Goal: Task Accomplishment & Management: Manage account settings

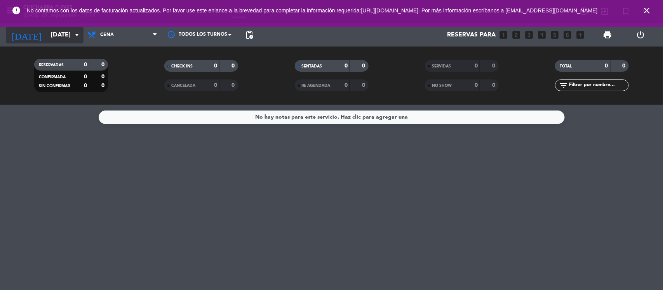
click at [78, 34] on icon "arrow_drop_down" at bounding box center [76, 34] width 9 height 9
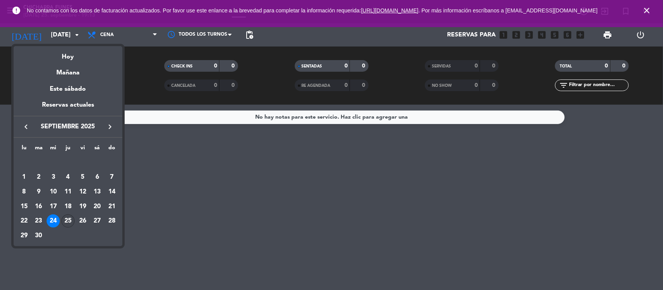
click at [71, 220] on div "25" at bounding box center [67, 221] width 13 height 13
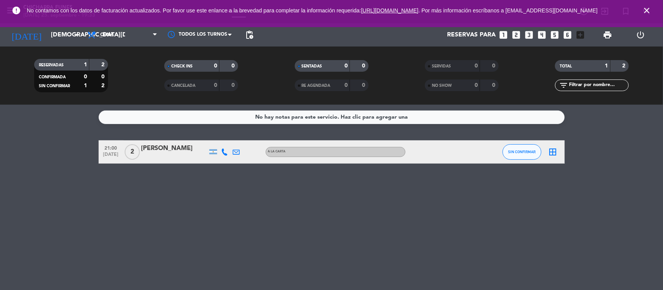
click at [643, 9] on icon "close" at bounding box center [646, 10] width 9 height 9
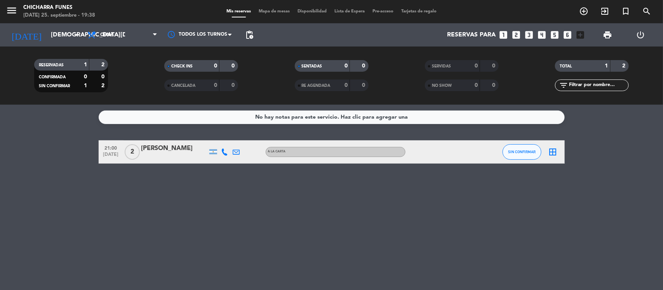
click at [65, 140] on div "No hay notas para este servicio. Haz clic para agregar una 21:00 [DATE] 2 [PERS…" at bounding box center [331, 198] width 663 height 186
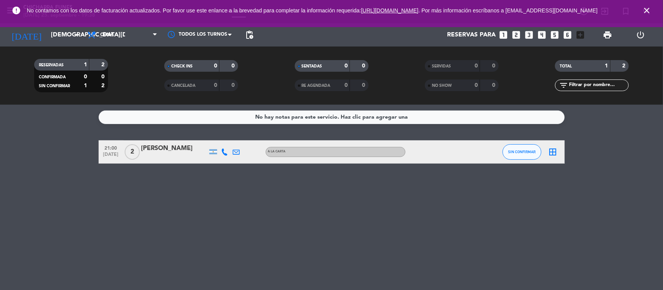
click at [227, 239] on div "No hay notas para este servicio. Haz clic para agregar una 21:00 [DATE] 2 [PERS…" at bounding box center [331, 198] width 663 height 186
click at [74, 147] on bookings-row "21:00 [DATE] 2 [PERSON_NAME] A LA CARTA SIN CONFIRMAR border_all" at bounding box center [331, 152] width 663 height 23
click at [647, 10] on icon "close" at bounding box center [646, 10] width 9 height 9
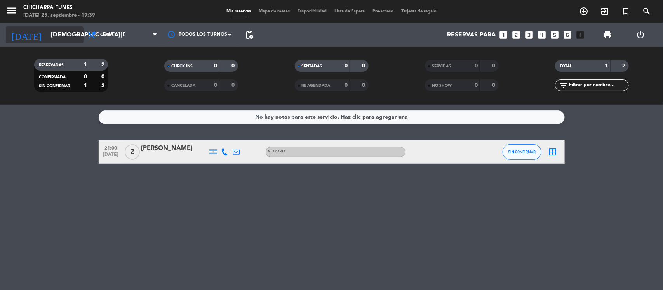
click at [80, 33] on icon "arrow_drop_down" at bounding box center [76, 34] width 9 height 9
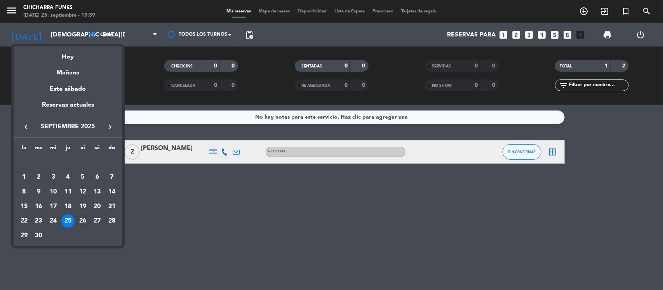
click at [82, 220] on div "26" at bounding box center [82, 221] width 13 height 13
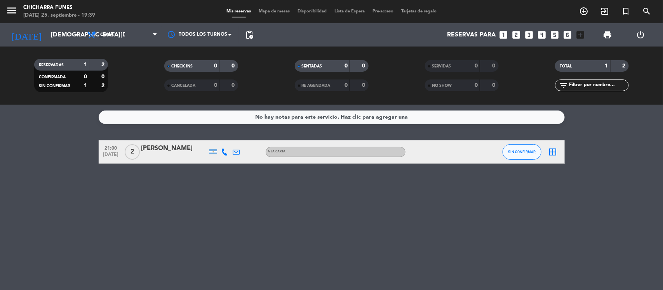
type input "[DATE]"
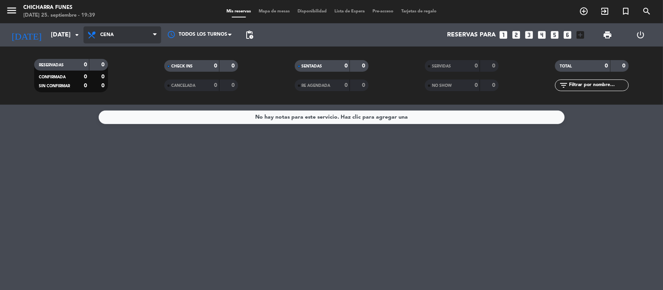
click at [153, 34] on span "Cena" at bounding box center [122, 34] width 78 height 17
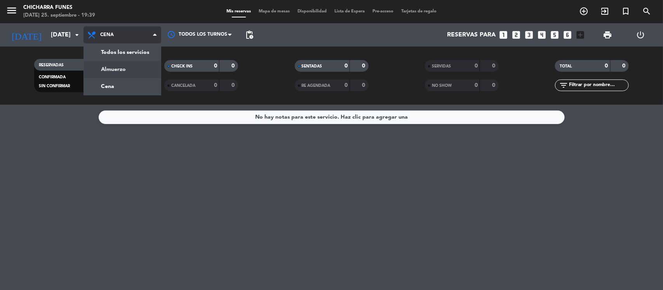
click at [139, 70] on div "menu CHICHARRA [PERSON_NAME] [DATE] 25. septiembre - 19:39 Mis reservas Mapa de…" at bounding box center [331, 52] width 663 height 105
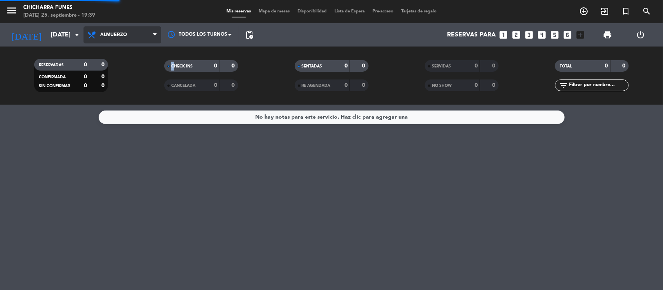
click at [139, 70] on filter-checkbox "CHECK INS 0 0" at bounding box center [201, 66] width 130 height 12
click at [155, 34] on icon at bounding box center [154, 35] width 3 height 6
click at [144, 86] on div "menu CHICHARRA [PERSON_NAME] [DATE] 25. septiembre - 19:39 Mis reservas Mapa de…" at bounding box center [331, 52] width 663 height 105
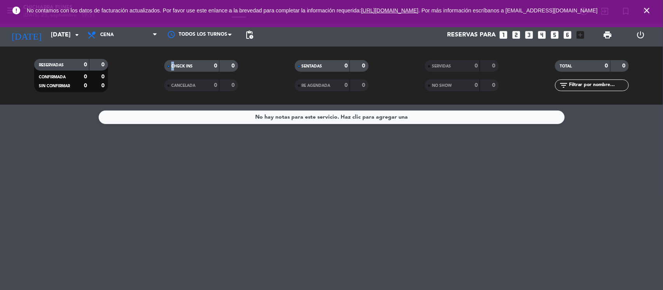
click at [645, 11] on icon "close" at bounding box center [646, 10] width 9 height 9
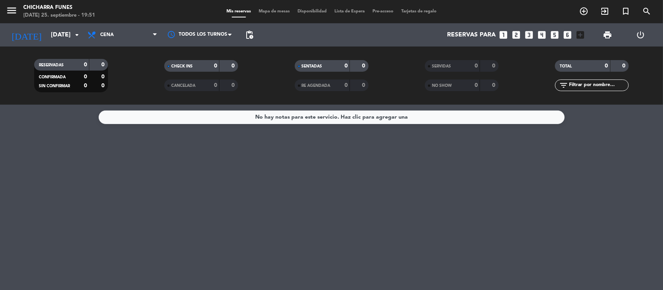
click at [517, 35] on icon "looks_two" at bounding box center [516, 35] width 10 height 10
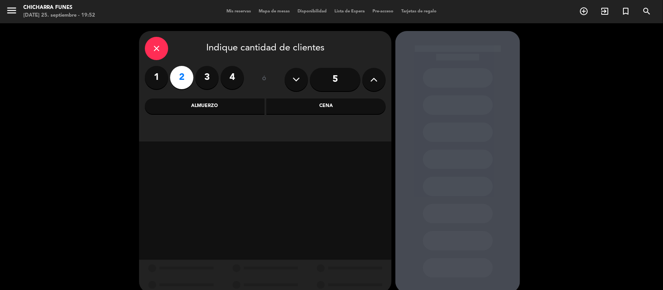
click at [109, 118] on div "close Indique cantidad de clientes 1 2 3 4 ó 5 Almuerzo Cena" at bounding box center [331, 162] width 663 height 278
click at [161, 45] on div "close" at bounding box center [156, 48] width 23 height 23
